Goal: Information Seeking & Learning: Learn about a topic

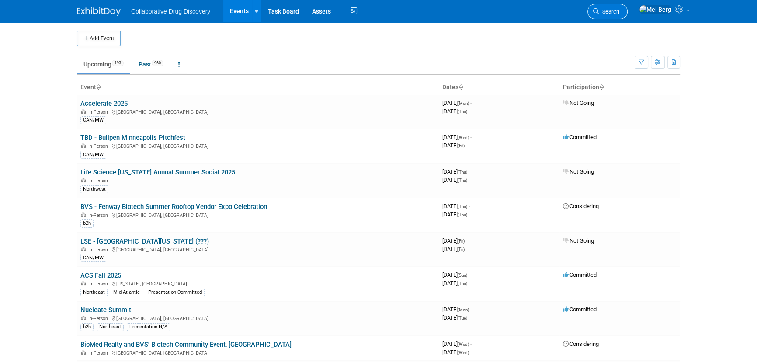
click at [621, 7] on link "Search" at bounding box center [607, 11] width 40 height 15
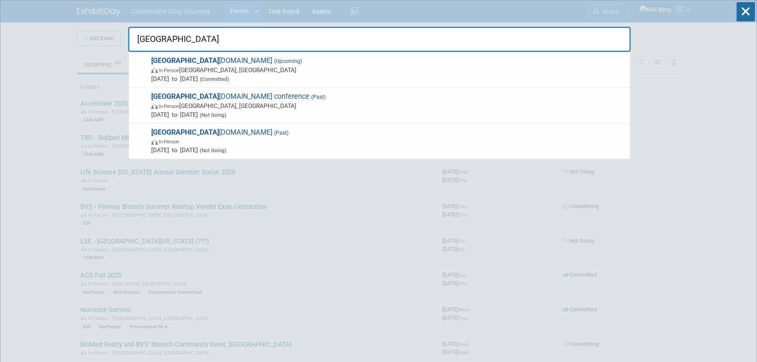
type input "prag"
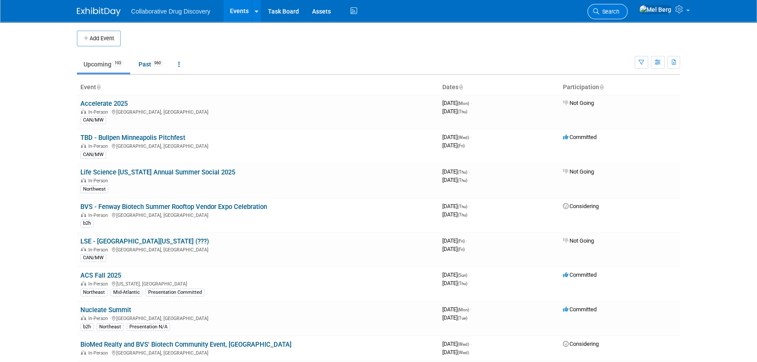
click at [617, 8] on span "Search" at bounding box center [609, 11] width 20 height 7
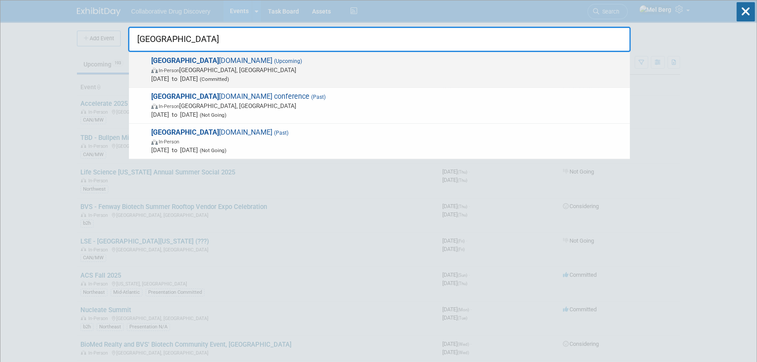
type input "prag"
click at [229, 77] on span "(Committed)" at bounding box center [213, 79] width 31 height 6
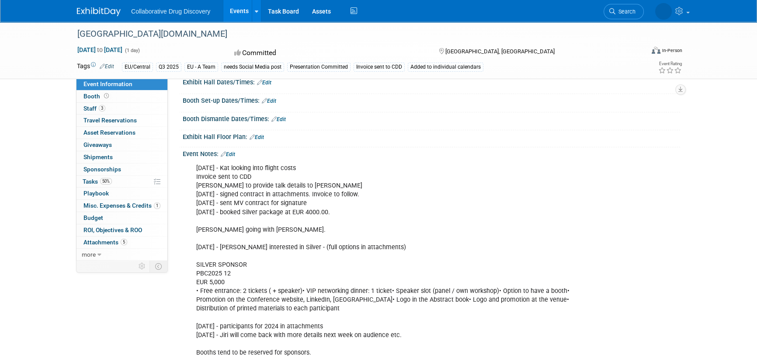
scroll to position [198, 0]
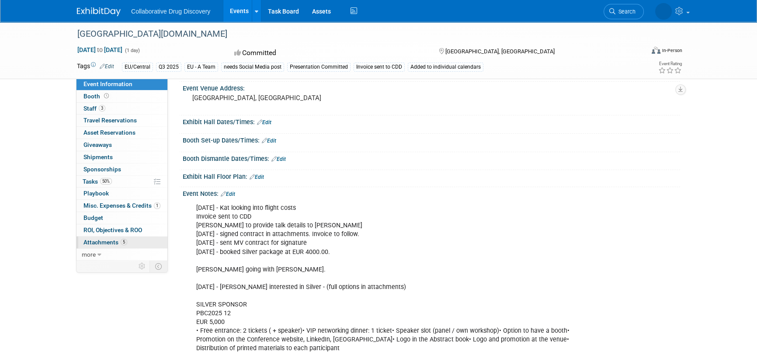
click at [94, 239] on span "Attachments 5" at bounding box center [105, 242] width 44 height 7
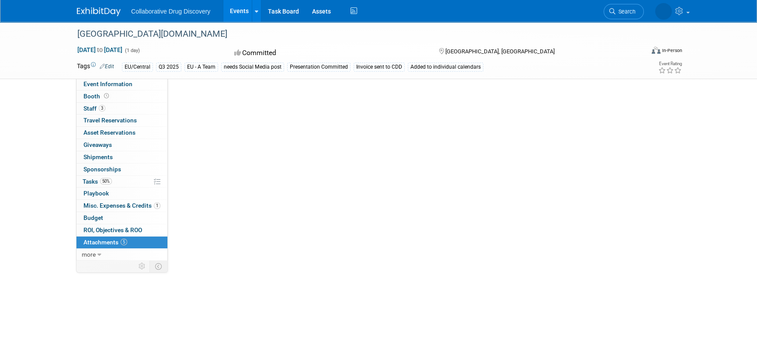
scroll to position [0, 0]
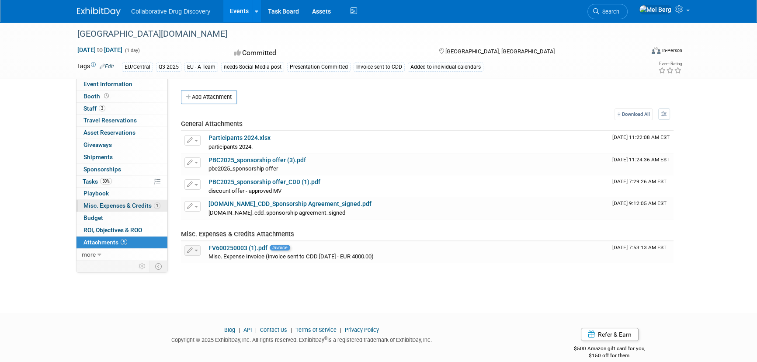
click at [125, 202] on span "Misc. Expenses & Credits 1" at bounding box center [121, 205] width 77 height 7
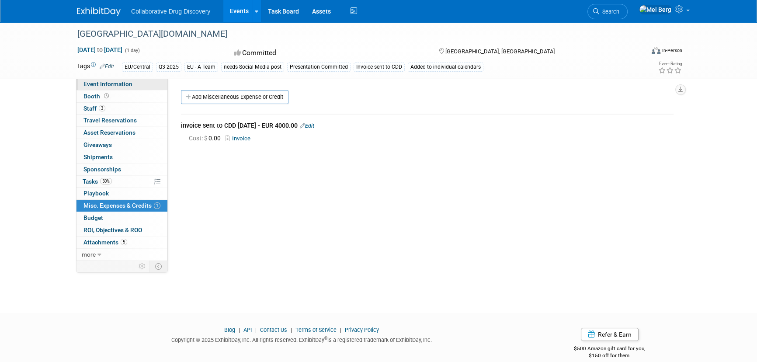
click at [104, 83] on span "Event Information" at bounding box center [107, 83] width 49 height 7
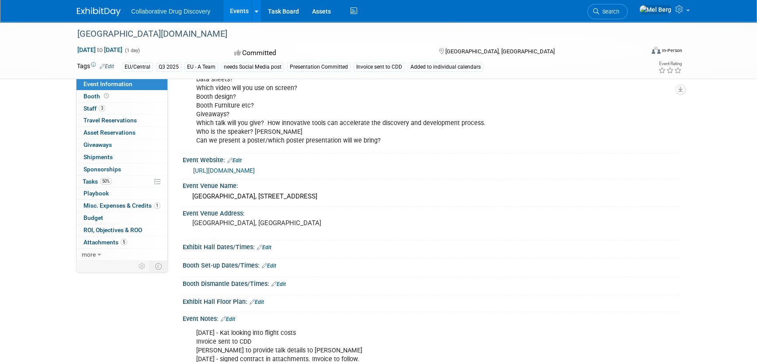
scroll to position [159, 0]
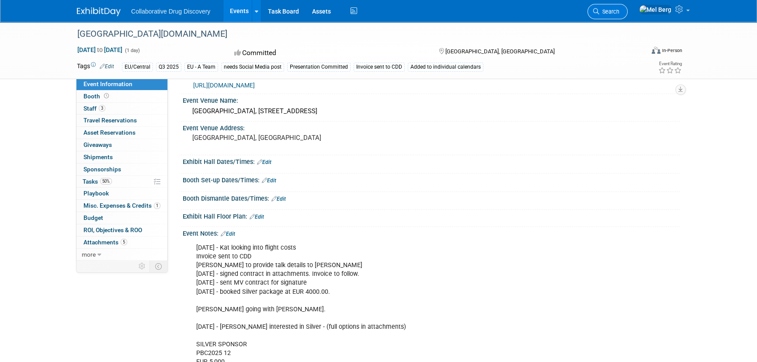
click at [619, 8] on span "Search" at bounding box center [609, 11] width 20 height 7
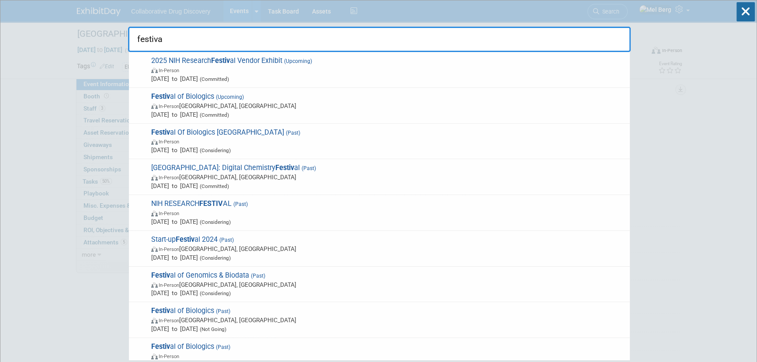
type input "festival"
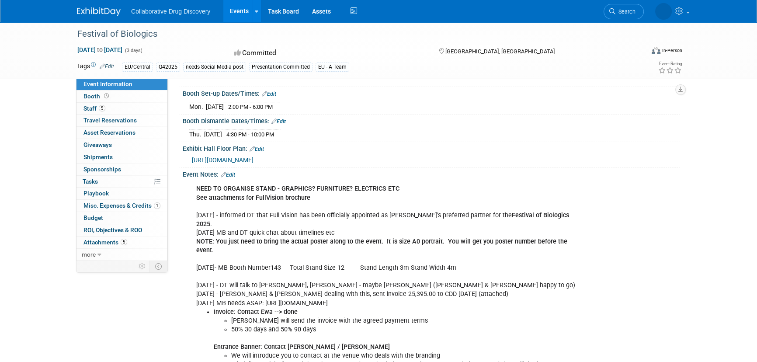
scroll to position [278, 0]
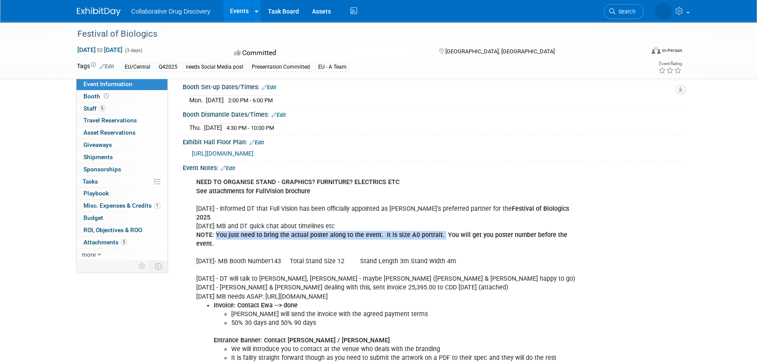
drag, startPoint x: 438, startPoint y: 232, endPoint x: 216, endPoint y: 236, distance: 222.0
click at [216, 236] on b "NOTE: You just need to bring the actual poster along to the event. It is size A…" at bounding box center [381, 239] width 371 height 16
copy b "You just need to bring the actual poster along to the event. It is size A0 port…"
click at [90, 107] on span "Staff 5" at bounding box center [94, 108] width 22 height 7
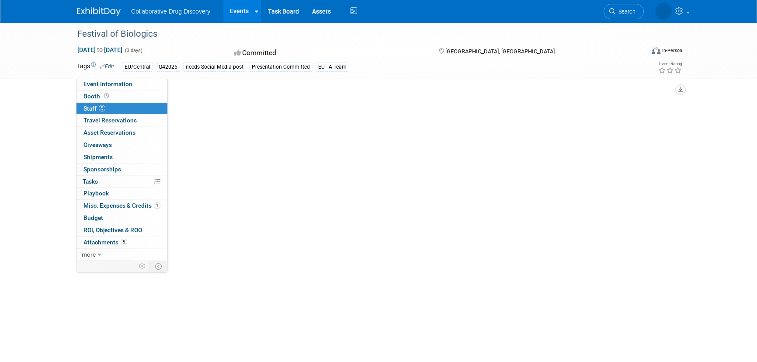
scroll to position [0, 0]
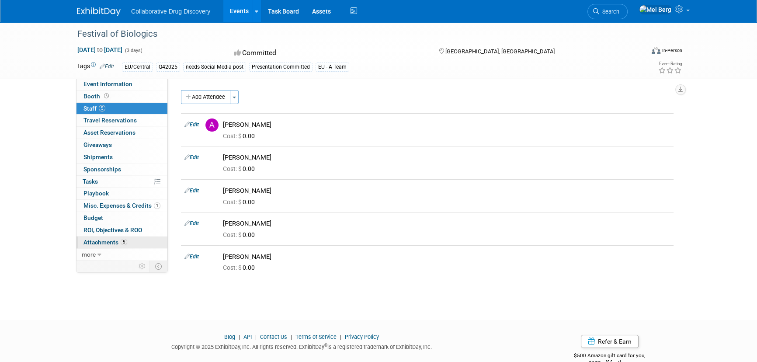
click at [98, 244] on span "Attachments 5" at bounding box center [105, 242] width 44 height 7
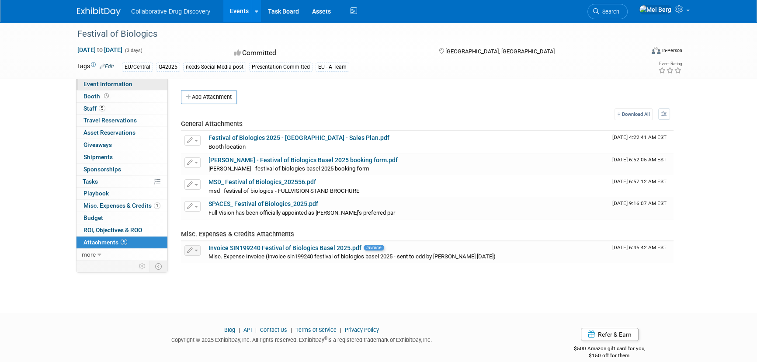
click at [97, 89] on link "Event Information" at bounding box center [121, 84] width 91 height 12
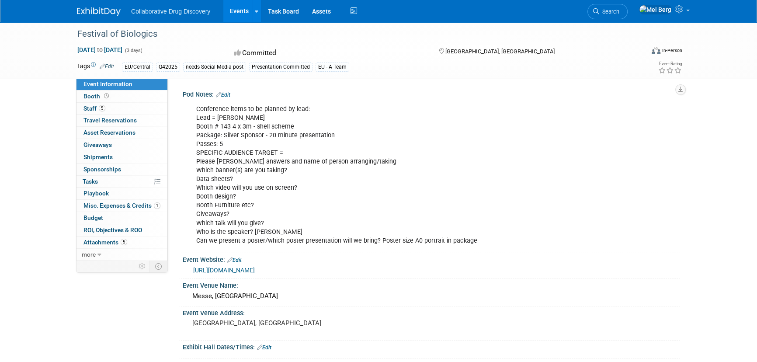
drag, startPoint x: 164, startPoint y: 34, endPoint x: 65, endPoint y: 35, distance: 98.7
click at [65, 35] on div "Festival of Biologics Sep 30, 2025 to Oct 2, 2025 (3 days) Sep 30, 2025 to Oct …" at bounding box center [378, 50] width 757 height 57
copy div "Festival of Biologics"
copy div "Package: Silver Sponsor - 20 minute presentation"
drag, startPoint x: 339, startPoint y: 134, endPoint x: 189, endPoint y: 135, distance: 149.4
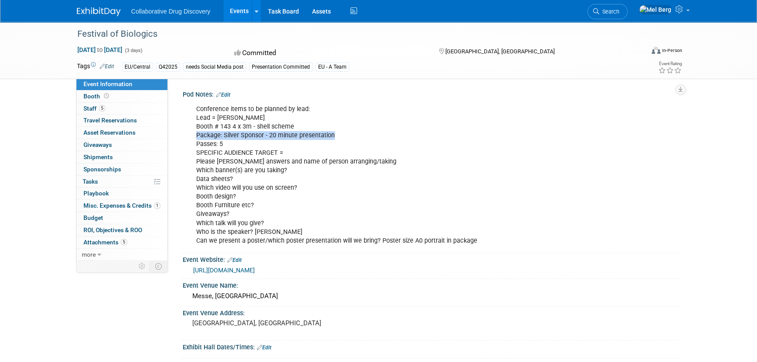
click at [190, 135] on div "Conference items to be planned by lead: Lead = Dimitris Booth # 143 4 x 3m - sh…" at bounding box center [387, 174] width 394 height 149
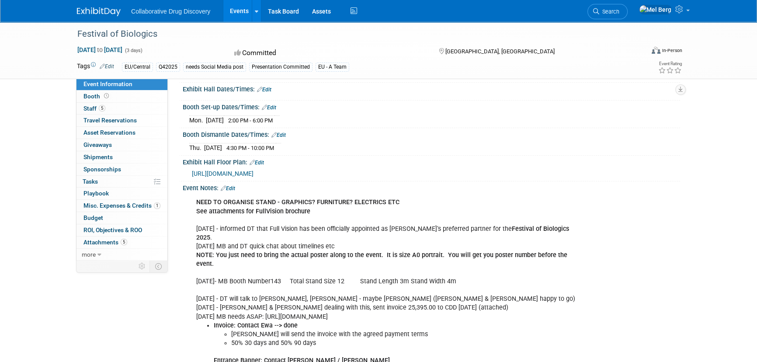
scroll to position [278, 0]
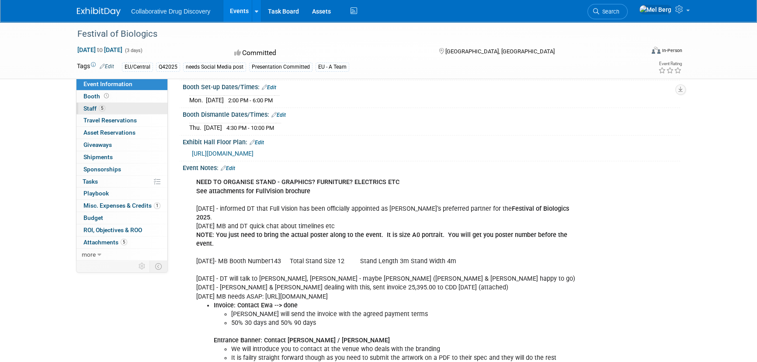
click at [92, 107] on span "Staff 5" at bounding box center [94, 108] width 22 height 7
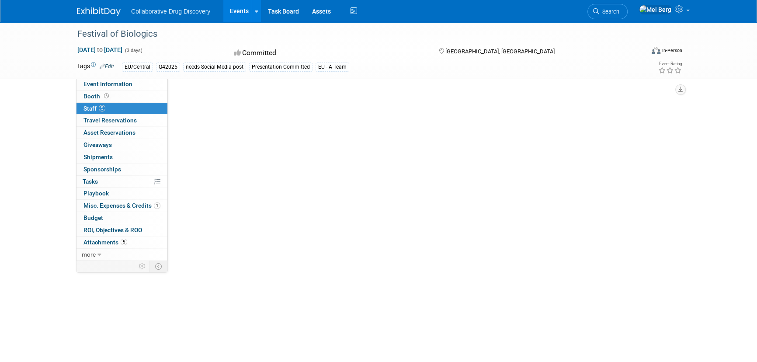
scroll to position [0, 0]
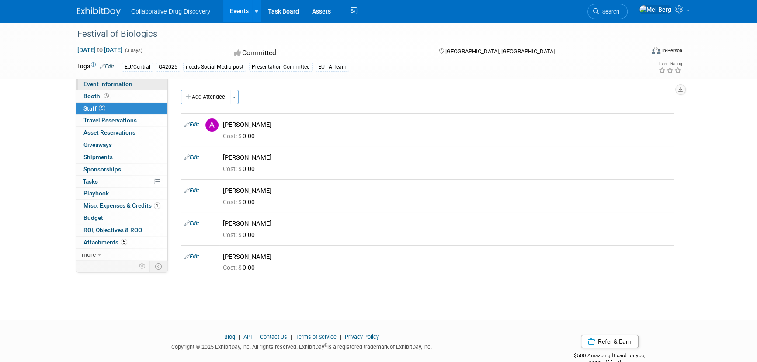
click at [116, 84] on span "Event Information" at bounding box center [107, 83] width 49 height 7
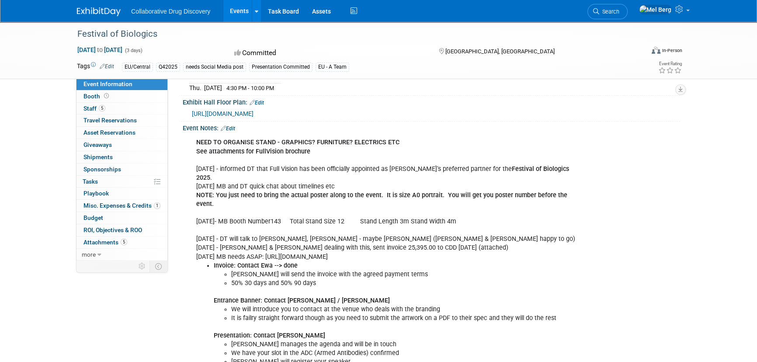
scroll to position [397, 0]
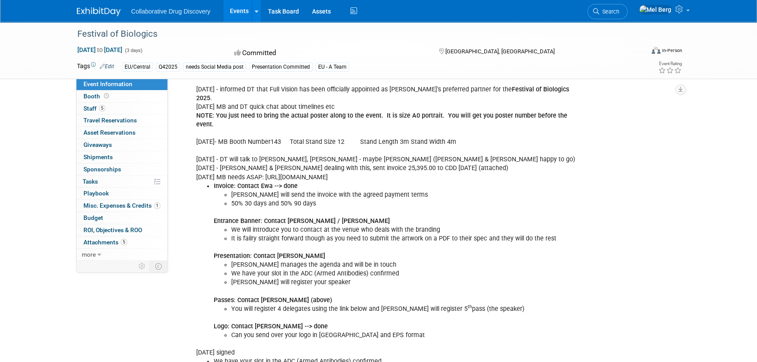
click at [315, 269] on li "We have your slot in the ADC (Armed Antibodies) confirmed" at bounding box center [404, 273] width 347 height 9
click at [93, 107] on span "Staff 5" at bounding box center [94, 108] width 22 height 7
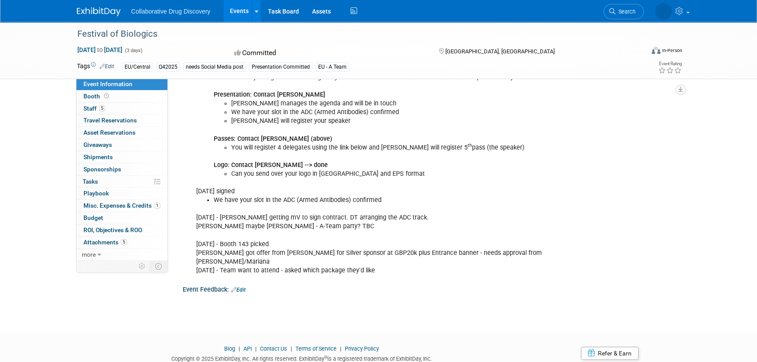
scroll to position [570, 0]
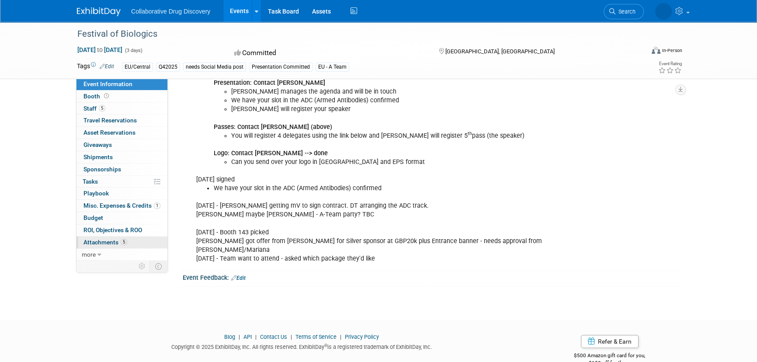
click at [96, 240] on span "Attachments 5" at bounding box center [105, 242] width 44 height 7
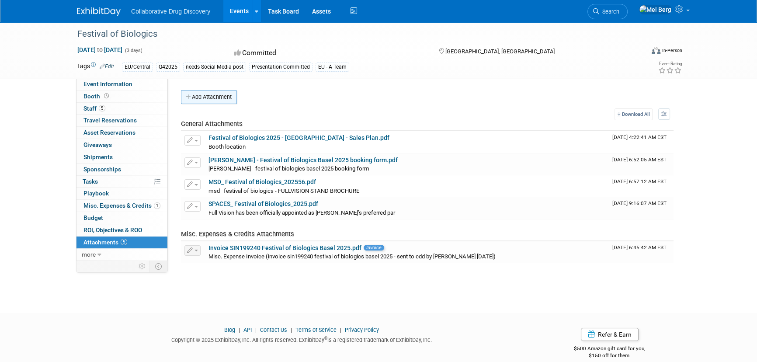
click at [232, 95] on button "Add Attachment" at bounding box center [209, 97] width 56 height 14
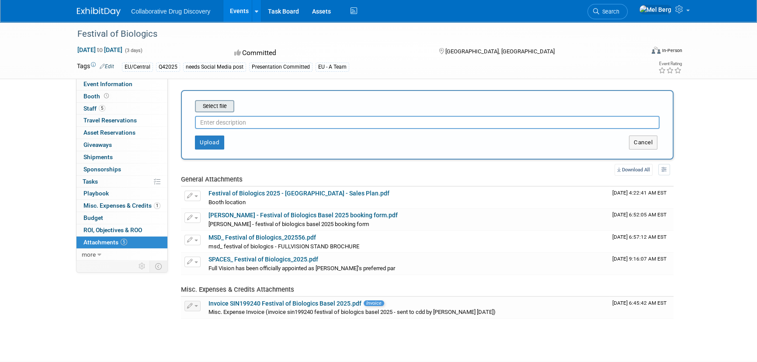
click at [228, 104] on input "file" at bounding box center [181, 106] width 104 height 10
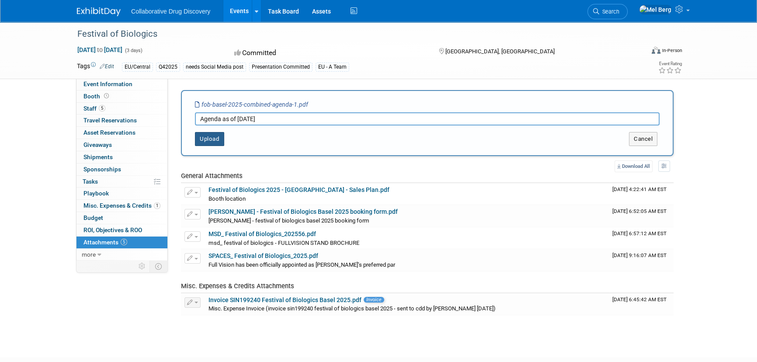
type input "Agenda as of Aug 14"
click at [208, 137] on button "Upload" at bounding box center [209, 139] width 29 height 14
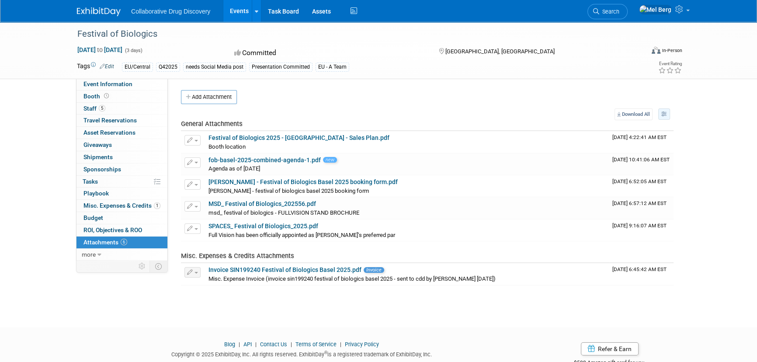
click at [666, 111] on icon "button" at bounding box center [664, 113] width 6 height 5
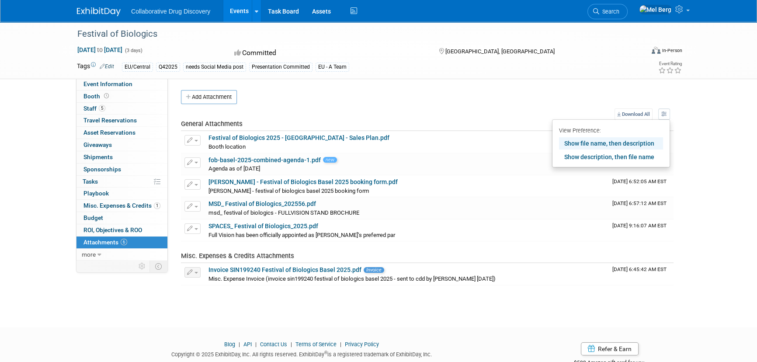
click at [440, 91] on div "Add Attachment" at bounding box center [427, 97] width 492 height 14
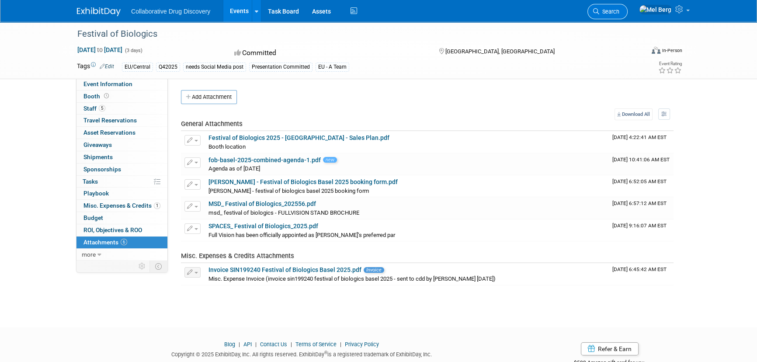
click at [627, 9] on link "Search" at bounding box center [607, 11] width 40 height 15
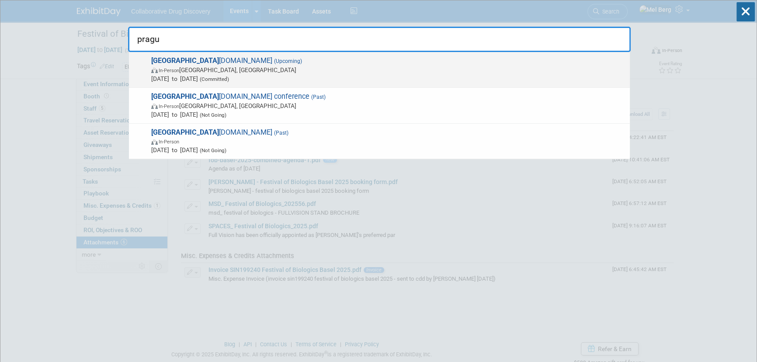
type input "pragu"
click at [279, 67] on span "In-Person Prague, Czechia" at bounding box center [388, 70] width 474 height 9
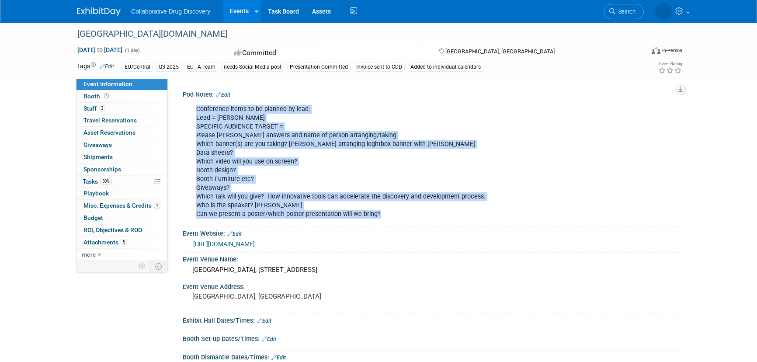
drag, startPoint x: 193, startPoint y: 109, endPoint x: 489, endPoint y: 218, distance: 316.1
click at [489, 218] on div "Conference items to be planned by lead: Lead = [PERSON_NAME] SPECIFIC AUDIENCE …" at bounding box center [387, 161] width 394 height 123
click at [229, 116] on div "Conference items to be planned by lead: Lead = [PERSON_NAME] SPECIFIC AUDIENCE …" at bounding box center [387, 161] width 394 height 123
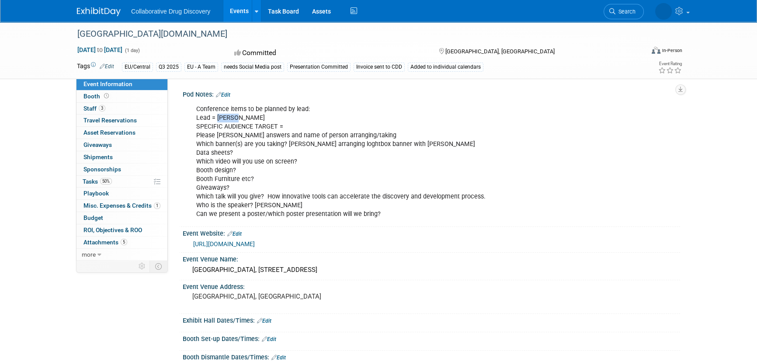
click at [229, 116] on div "Conference items to be planned by lead: Lead = [PERSON_NAME] SPECIFIC AUDIENCE …" at bounding box center [387, 161] width 394 height 123
drag, startPoint x: 398, startPoint y: 144, endPoint x: 305, endPoint y: 144, distance: 92.6
click at [305, 144] on div "Conference items to be planned by lead: Lead = [PERSON_NAME] SPECIFIC AUDIENCE …" at bounding box center [387, 161] width 394 height 123
drag, startPoint x: 275, startPoint y: 201, endPoint x: 200, endPoint y: 203, distance: 74.7
click at [200, 203] on div "Conference items to be planned by lead: Lead = [PERSON_NAME] SPECIFIC AUDIENCE …" at bounding box center [387, 161] width 394 height 123
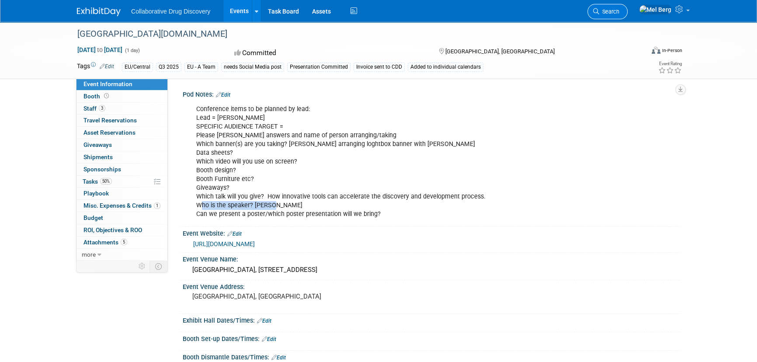
click at [626, 5] on link "Search" at bounding box center [607, 11] width 40 height 15
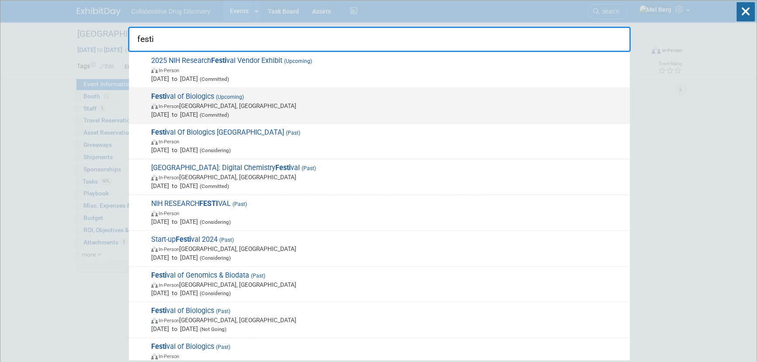
type input "festi"
click at [206, 101] on span "In-Person [GEOGRAPHIC_DATA], [GEOGRAPHIC_DATA]" at bounding box center [388, 105] width 474 height 9
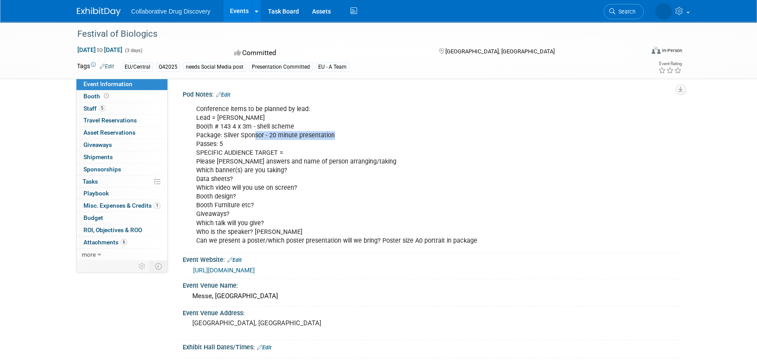
drag, startPoint x: 340, startPoint y: 132, endPoint x: 254, endPoint y: 137, distance: 85.7
click at [254, 137] on div "Conference items to be planned by lead: Lead = [PERSON_NAME] # 143 4 x 3m - she…" at bounding box center [387, 174] width 394 height 149
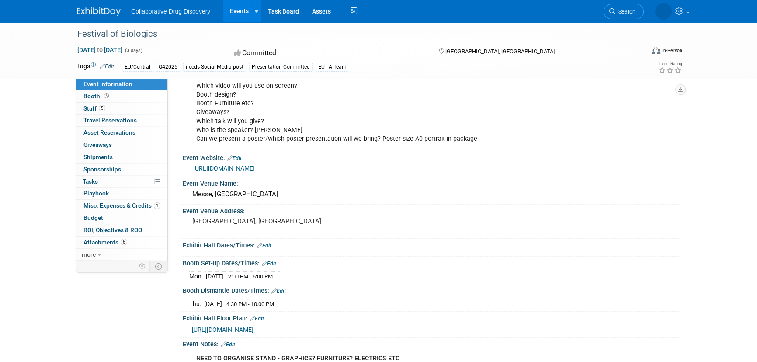
scroll to position [159, 0]
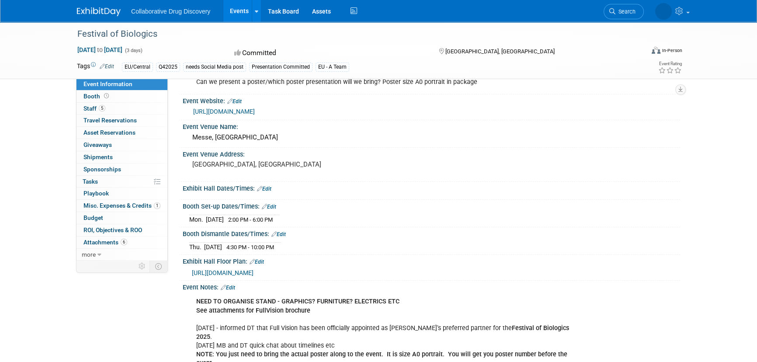
copy div "sor - 20 minute presentation"
click at [94, 239] on span "Attachments 6" at bounding box center [105, 242] width 44 height 7
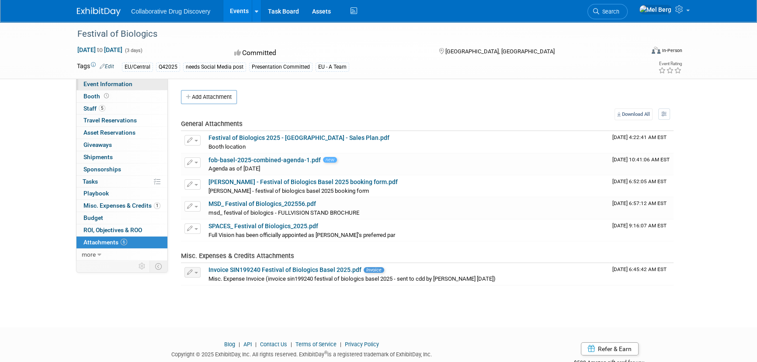
click at [117, 80] on span "Event Information" at bounding box center [107, 83] width 49 height 7
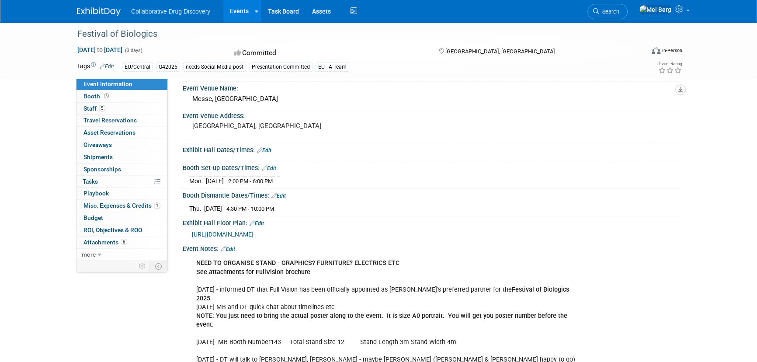
scroll to position [198, 0]
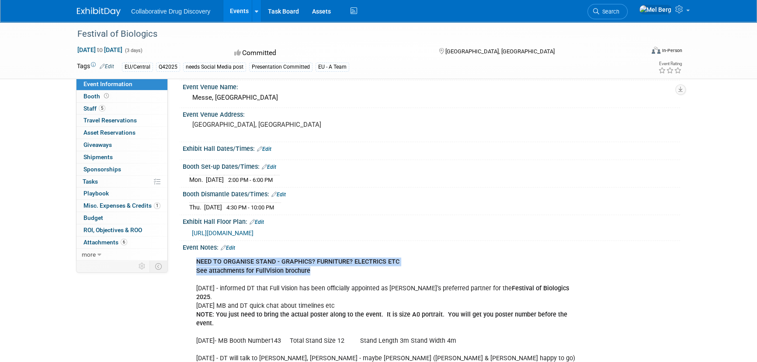
drag, startPoint x: 197, startPoint y: 268, endPoint x: 332, endPoint y: 277, distance: 135.7
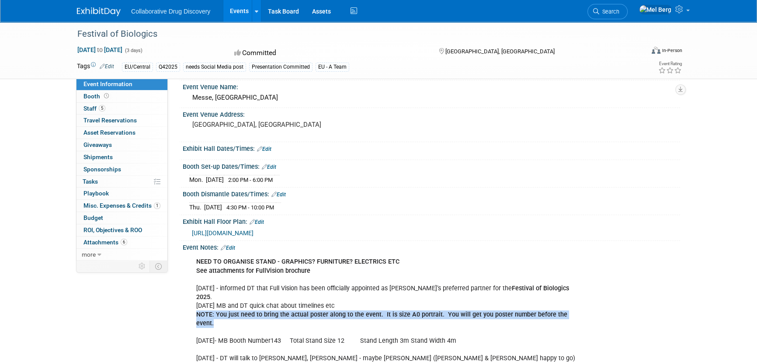
drag, startPoint x: 196, startPoint y: 310, endPoint x: 578, endPoint y: 310, distance: 381.9
click at [215, 315] on b "NOTE: You just need to bring the actual poster along to the event. It is size A…" at bounding box center [381, 319] width 371 height 16
click at [301, 311] on b "NOTE: You just need to bring the actual poster along to the event. It is size A…" at bounding box center [381, 319] width 371 height 16
click at [378, 311] on b "NOTE: You just need to bring the actual poster along to the event. It is size A…" at bounding box center [381, 319] width 371 height 16
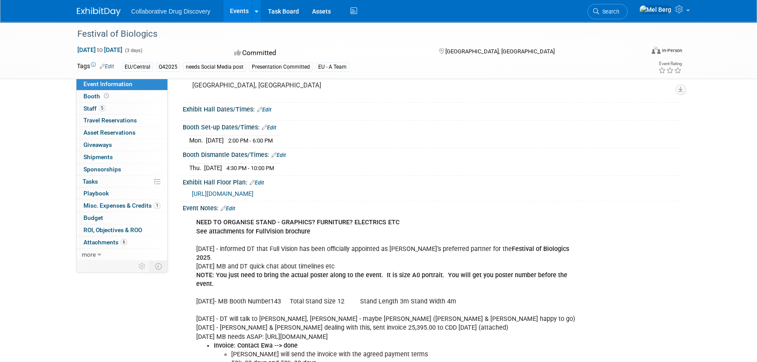
scroll to position [238, 0]
drag, startPoint x: 309, startPoint y: 318, endPoint x: 384, endPoint y: 318, distance: 74.7
click at [97, 236] on link "6 Attachments 6" at bounding box center [121, 242] width 91 height 12
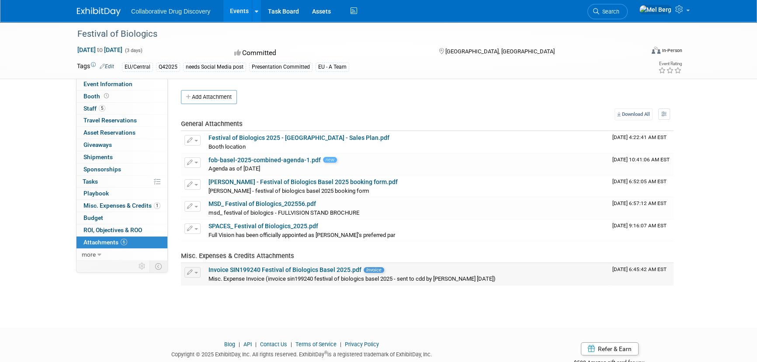
click at [282, 270] on link "Invoice SIN199240 Festival of Biologics Basel 2025.pdf" at bounding box center [284, 269] width 153 height 7
click at [106, 86] on span "Event Information" at bounding box center [107, 83] width 49 height 7
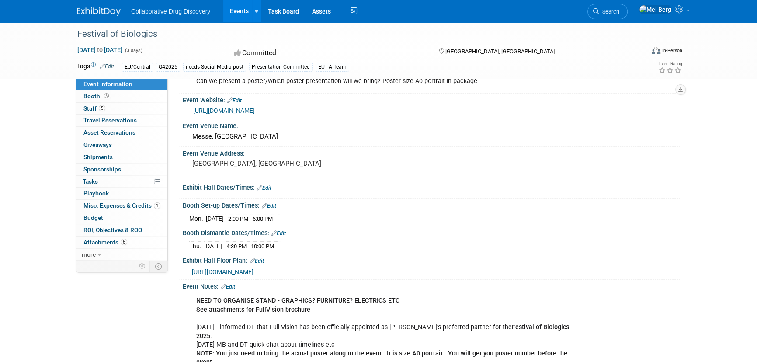
scroll to position [159, 0]
